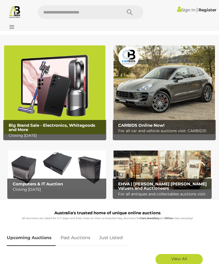
scroll to position [28, 0]
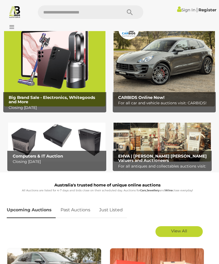
click at [80, 209] on link "Past Auctions" at bounding box center [76, 210] width 38 height 16
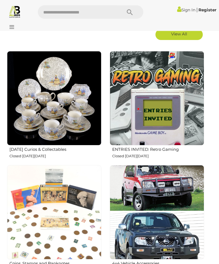
scroll to position [225, 0]
click at [72, 118] on img at bounding box center [54, 98] width 94 height 94
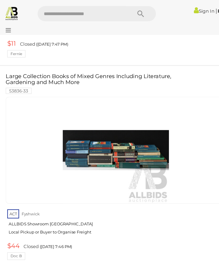
scroll to position [3756, 0]
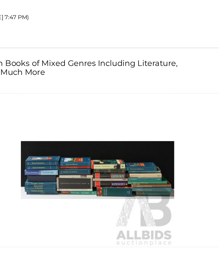
click at [99, 98] on img at bounding box center [107, 137] width 95 height 95
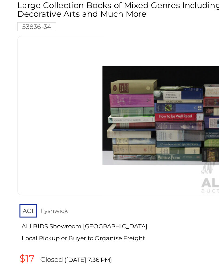
scroll to position [5358, 0]
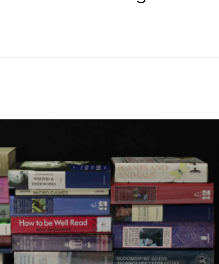
click at [42, 103] on link at bounding box center [107, 150] width 196 height 95
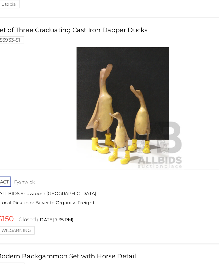
scroll to position [5728, 0]
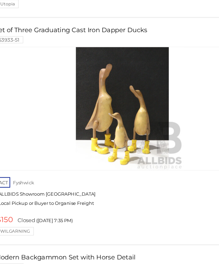
click at [9, 83] on div at bounding box center [107, 130] width 196 height 95
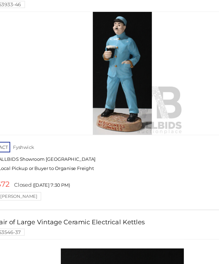
scroll to position [6461, 0]
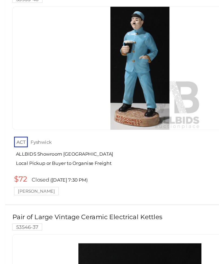
click at [148, 151] on link "ACT Fyshwick ALLBIDS Showroom Fyshwick Local Pickup or Buyer to Organise Freight" at bounding box center [108, 165] width 195 height 28
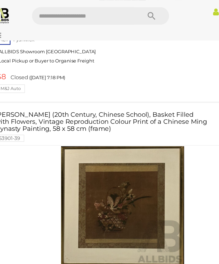
scroll to position [8354, 0]
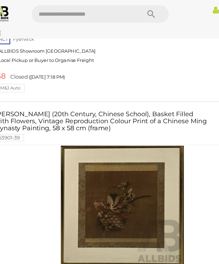
click at [119, 118] on link at bounding box center [107, 160] width 196 height 95
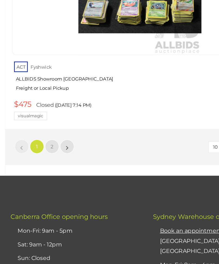
scroll to position [8829, 0]
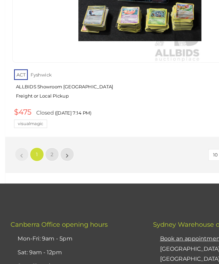
click at [40, 158] on span "2" at bounding box center [40, 160] width 2 height 5
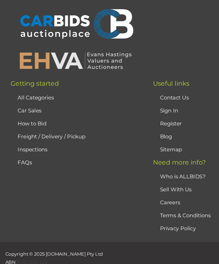
scroll to position [17, 0]
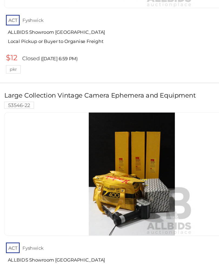
scroll to position [2270, 0]
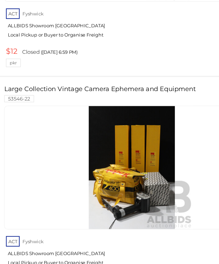
click at [146, 114] on link "Large Collection Vintage Camera Ephemera and Equipment 53546-22" at bounding box center [91, 120] width 165 height 12
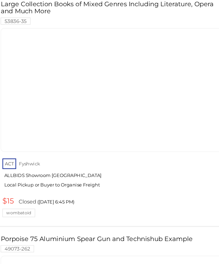
scroll to position [3771, 0]
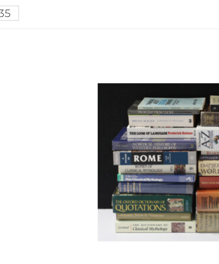
click at [62, 68] on link at bounding box center [107, 115] width 196 height 95
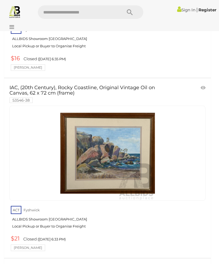
scroll to position [5685, 0]
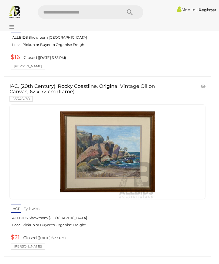
click at [148, 150] on img at bounding box center [107, 152] width 95 height 95
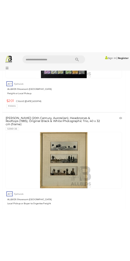
scroll to position [2656, 0]
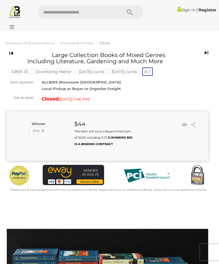
click at [163, 159] on div "Winner Doc B $44 This Item will incur a Buyer's Premium of 22.5% including GST.…" at bounding box center [108, 137] width 202 height 50
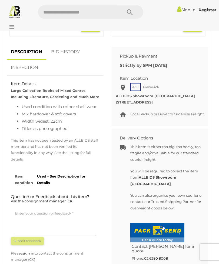
scroll to position [598, 0]
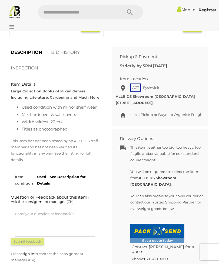
click at [77, 48] on link "BID HISTORY" at bounding box center [65, 53] width 37 height 16
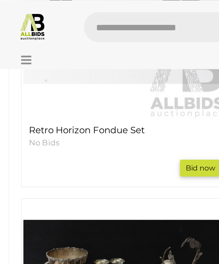
scroll to position [422, 0]
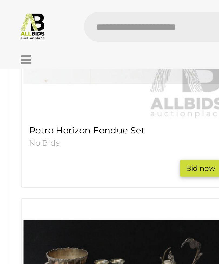
click at [53, 87] on div "Retro Horizon Fondue Set No Bids Bid now" at bounding box center [56, 25] width 102 height 129
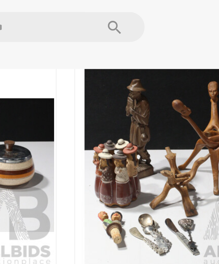
scroll to position [351, 0]
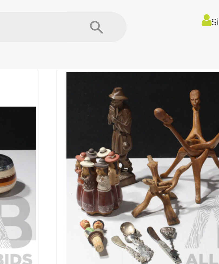
click at [113, 73] on img at bounding box center [159, 78] width 92 height 92
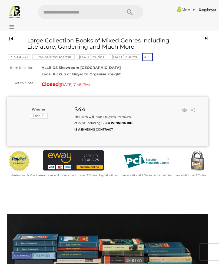
scroll to position [0, 0]
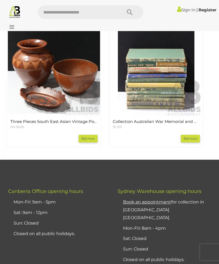
scroll to position [772, 0]
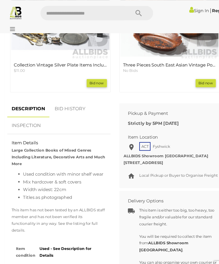
scroll to position [530, 0]
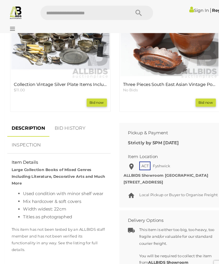
click at [70, 116] on link "BID HISTORY" at bounding box center [65, 121] width 37 height 16
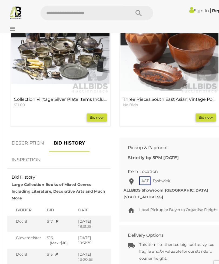
scroll to position [516, 0]
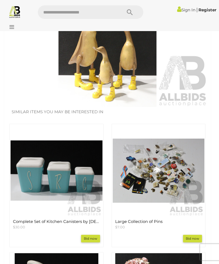
scroll to position [218, 0]
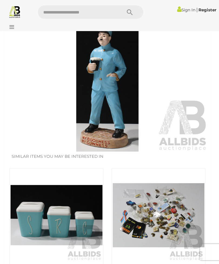
scroll to position [171, 0]
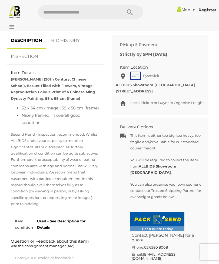
scroll to position [586, 0]
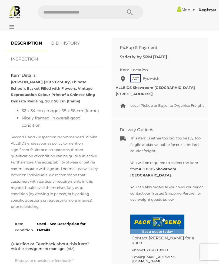
click at [75, 45] on link "BID HISTORY" at bounding box center [65, 43] width 37 height 16
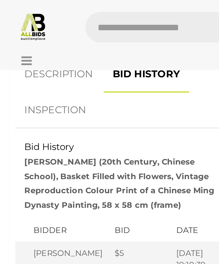
scroll to position [596, 0]
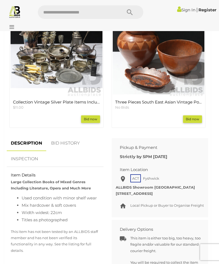
scroll to position [508, 0]
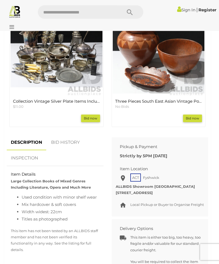
click at [77, 139] on link "BID HISTORY" at bounding box center [65, 143] width 37 height 16
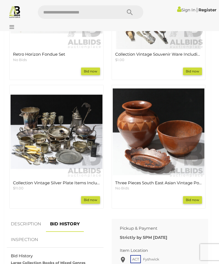
scroll to position [424, 0]
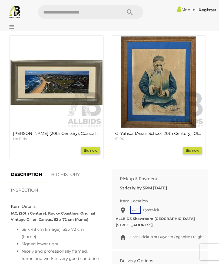
scroll to position [480, 0]
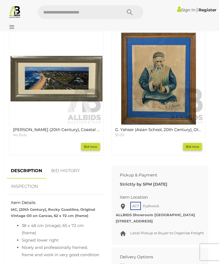
click at [169, 216] on div "Local Pickup or Buyer to Organise Freight ALLBIDS Showroom [GEOGRAPHIC_DATA] [S…" at bounding box center [160, 218] width 89 height 13
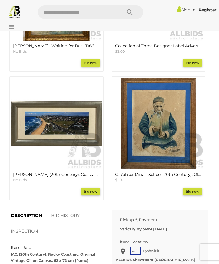
scroll to position [434, 0]
